Goal: Transaction & Acquisition: Book appointment/travel/reservation

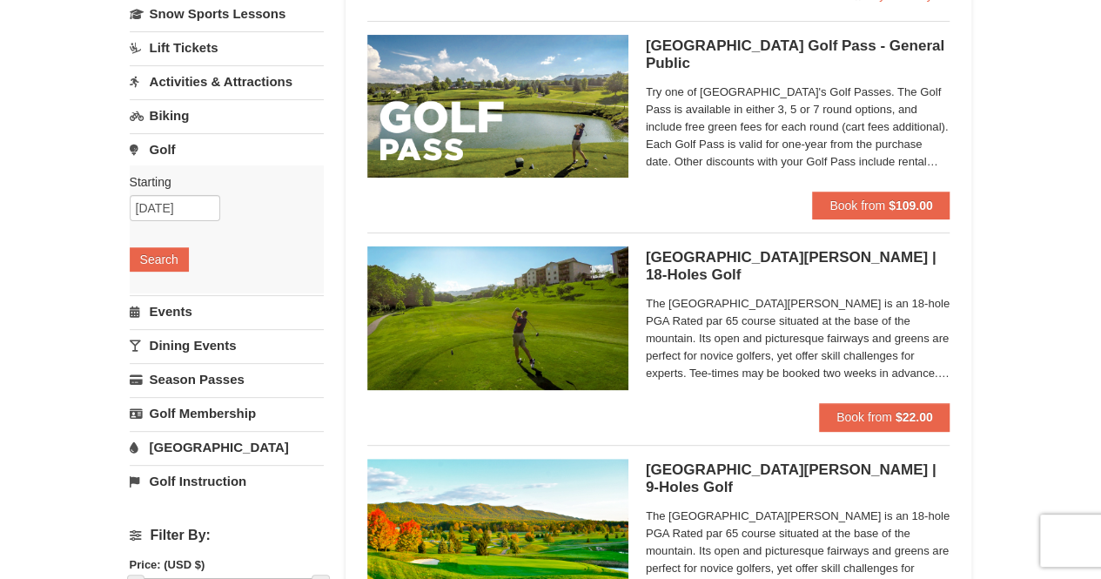
scroll to position [156, 0]
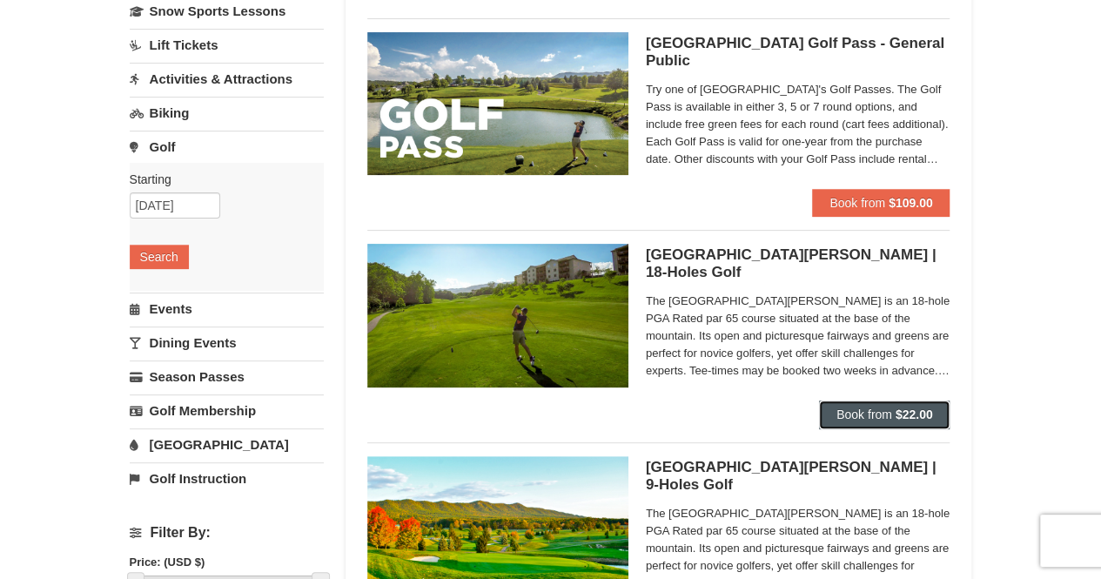
click at [876, 407] on span "Book from" at bounding box center [865, 414] width 56 height 14
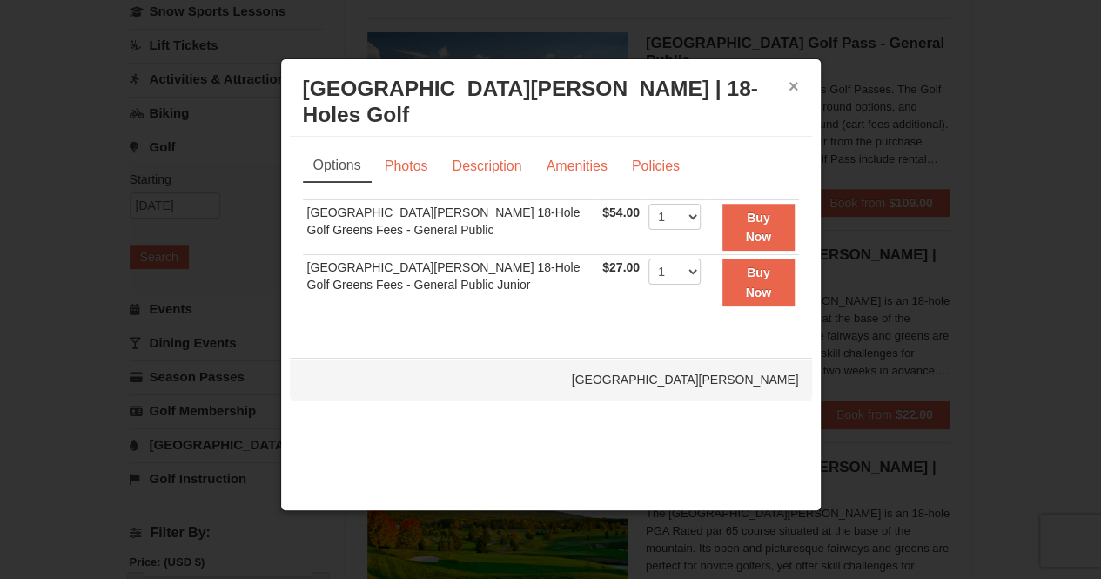
click at [796, 86] on button "×" at bounding box center [794, 85] width 10 height 17
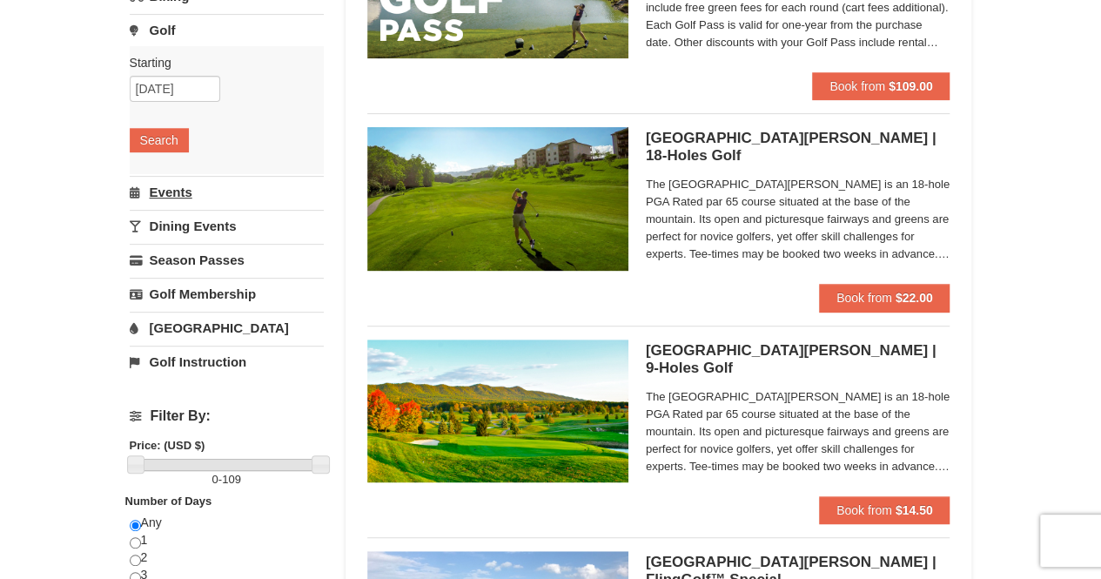
scroll to position [0, 0]
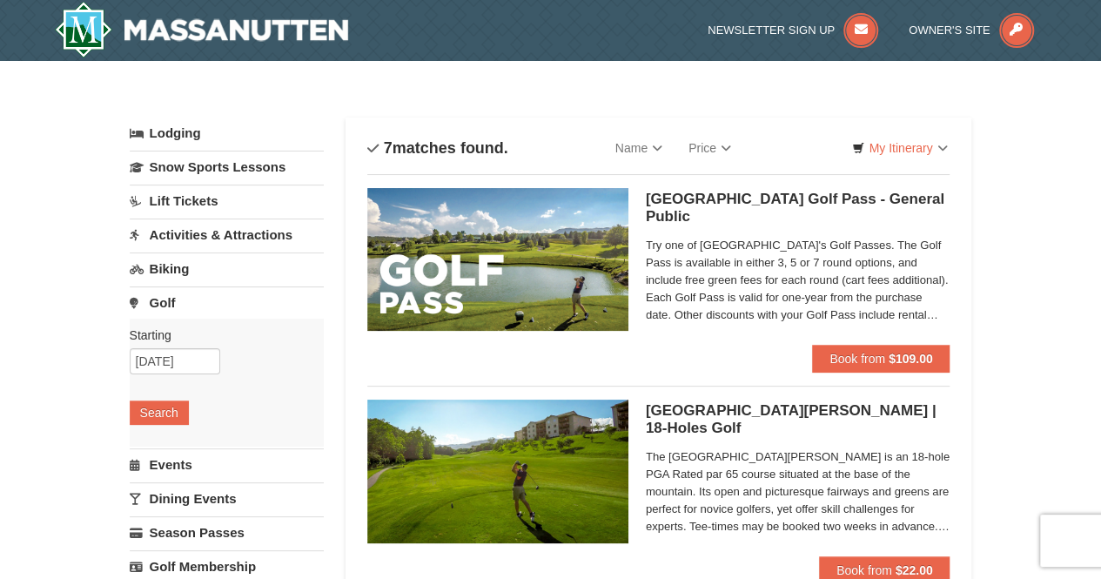
click at [185, 234] on link "Activities & Attractions" at bounding box center [227, 234] width 194 height 32
click at [158, 342] on button "Search" at bounding box center [159, 345] width 59 height 24
